Goal: Task Accomplishment & Management: Use online tool/utility

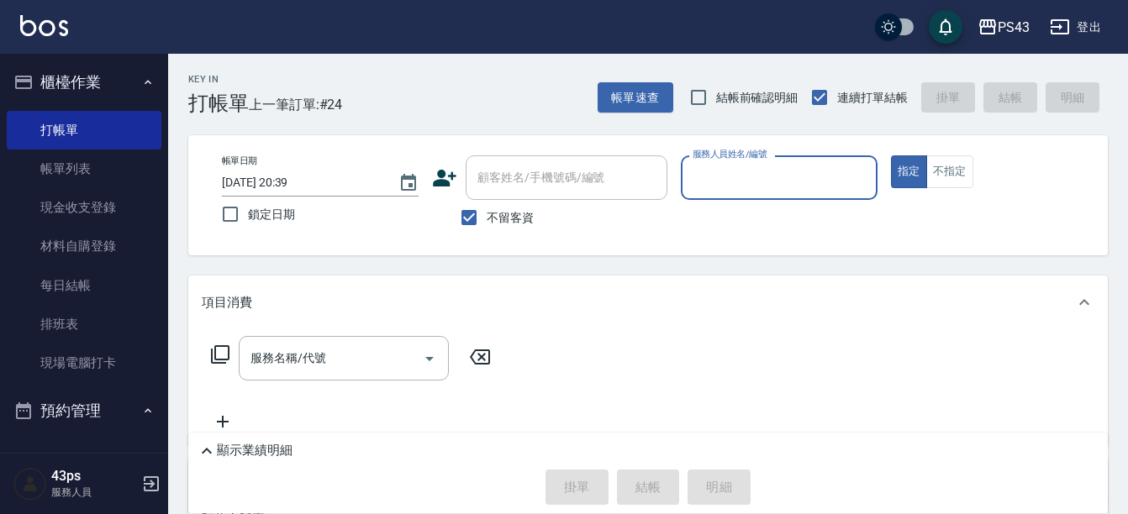
click at [720, 189] on input "服務人員姓名/編號" at bounding box center [779, 177] width 182 height 29
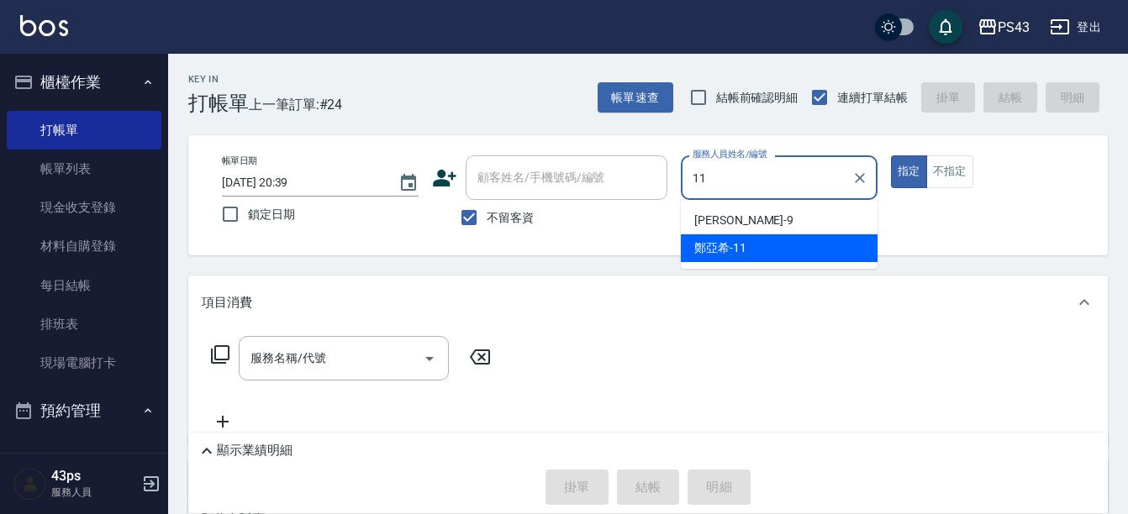
type input "[PERSON_NAME]-11"
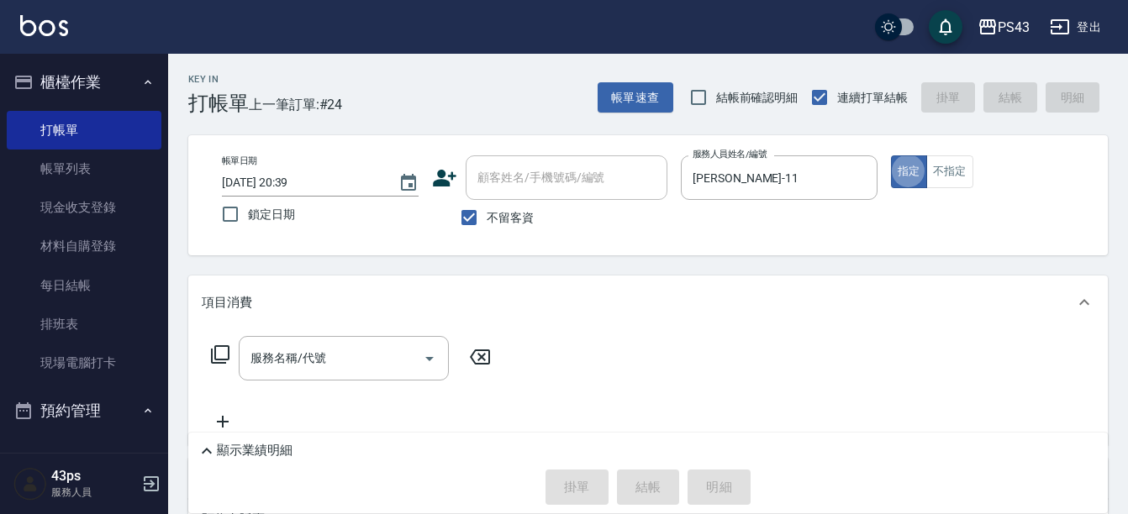
type button "true"
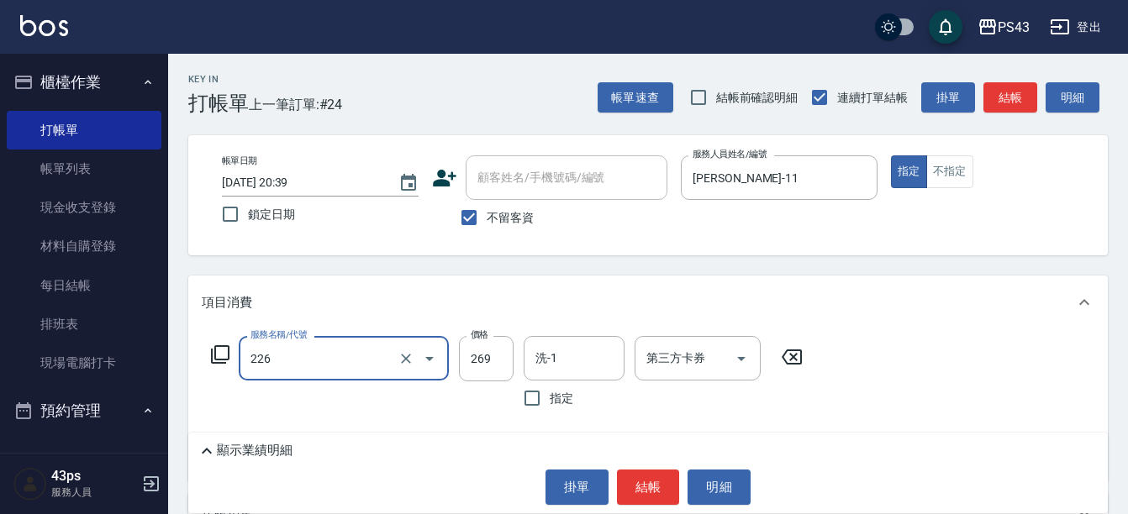
type input "洗剪269(226)"
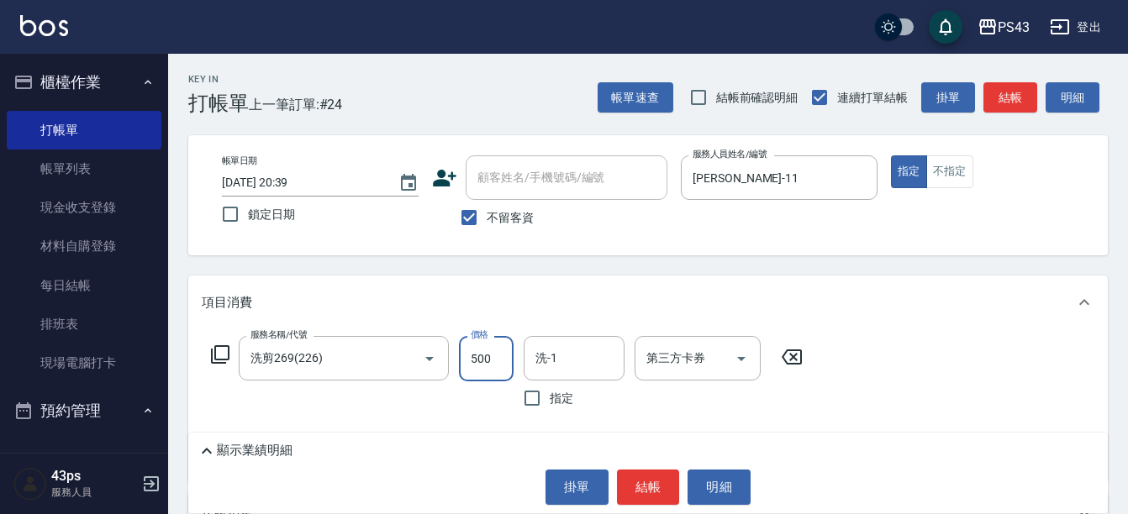
type input "500"
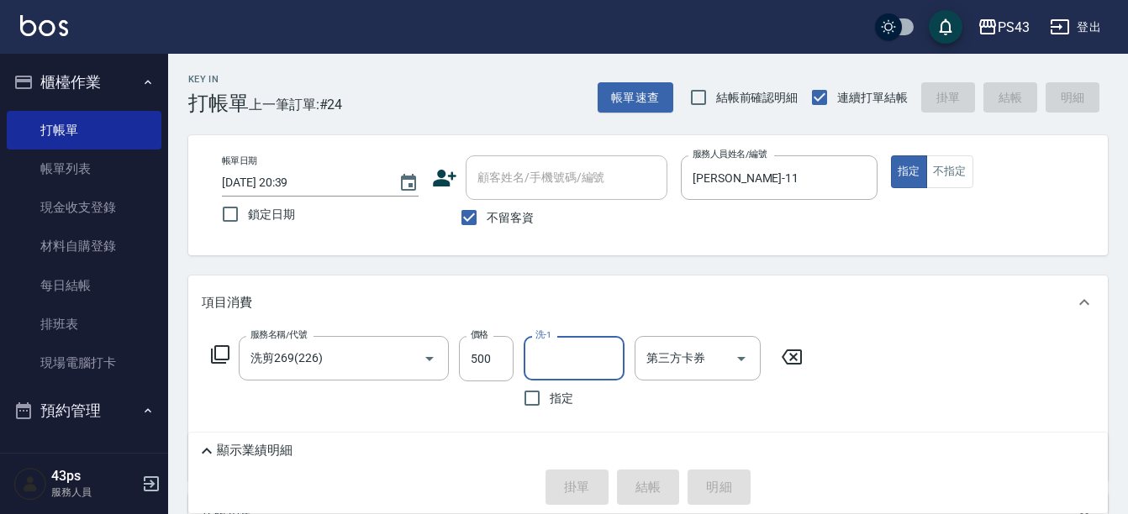
type input "[DATE] 20:54"
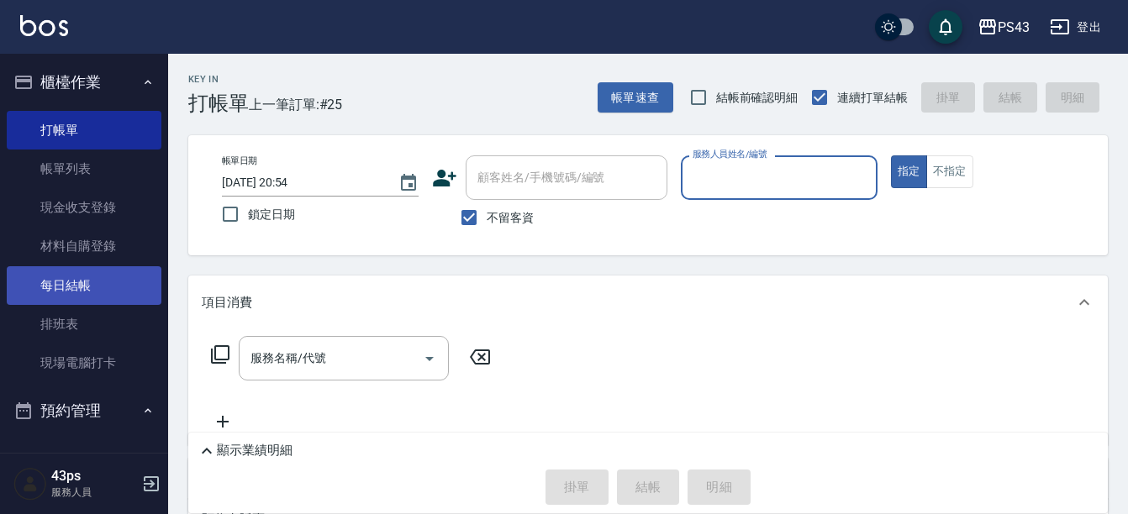
click at [92, 288] on link "每日結帳" at bounding box center [84, 285] width 155 height 39
